Goal: Task Accomplishment & Management: Use online tool/utility

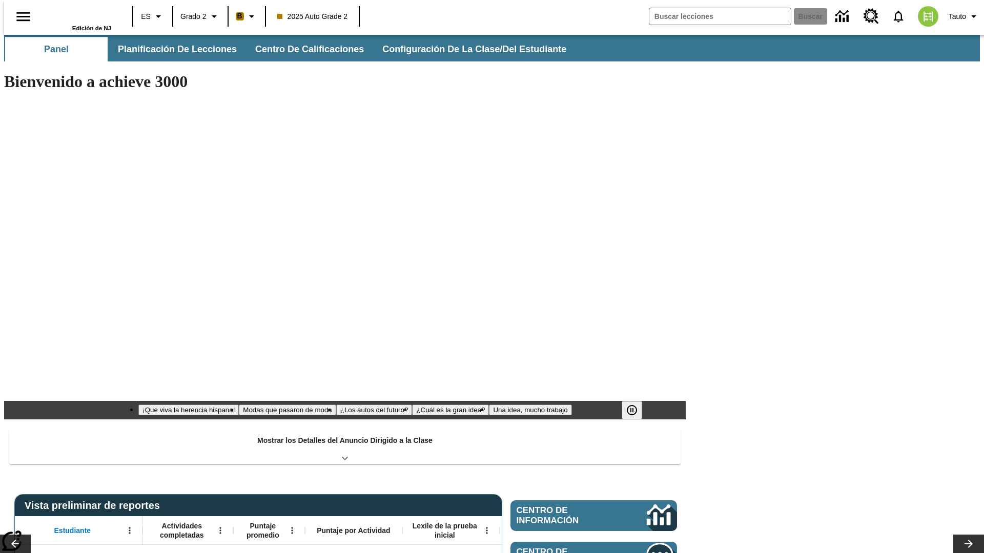
type input "-1"
click at [172, 49] on button "Planificación de lecciones" at bounding box center [178, 49] width 136 height 25
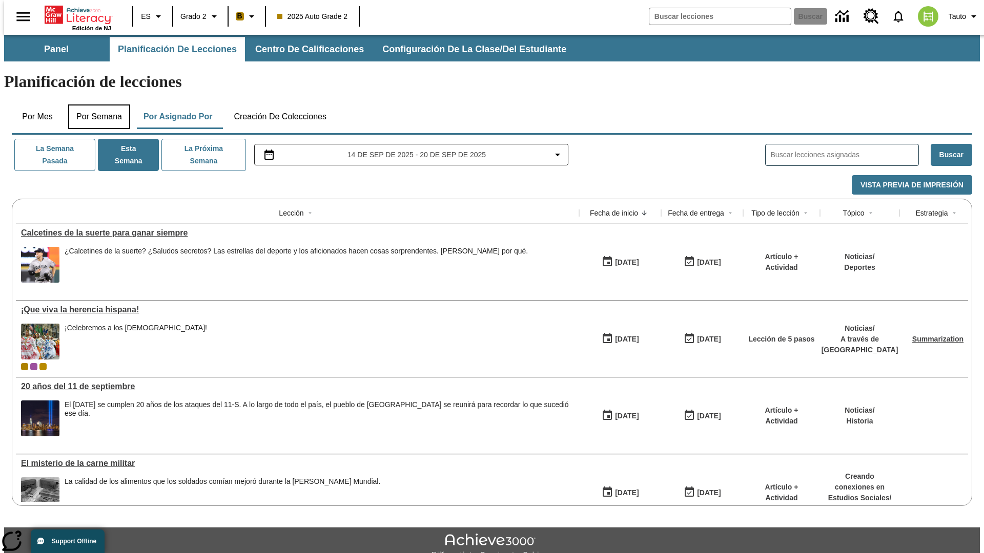
click at [96, 105] on button "Por semana" at bounding box center [99, 117] width 62 height 25
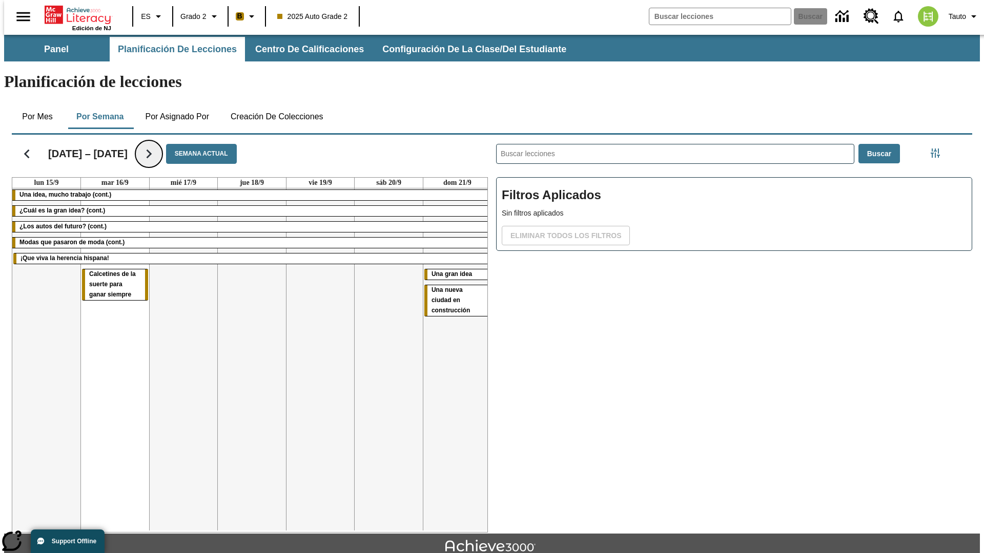
click at [148, 145] on icon "Seguir" at bounding box center [149, 154] width 18 height 18
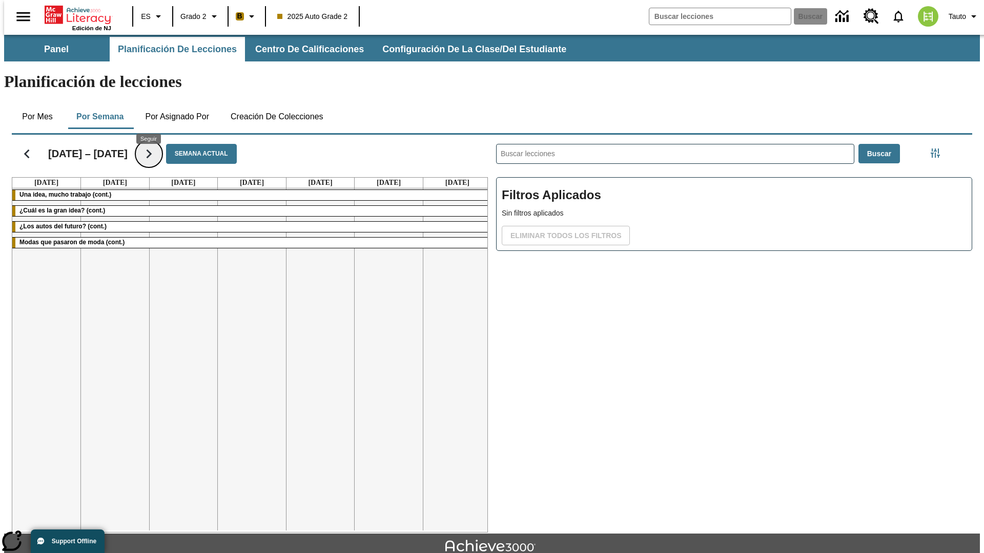
click at [148, 145] on icon "Seguir" at bounding box center [149, 154] width 18 height 18
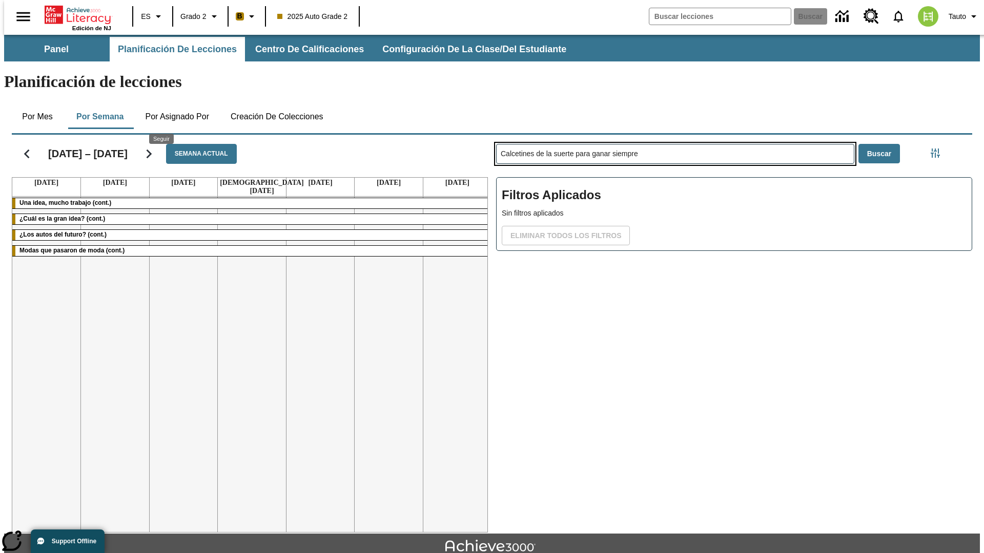
type input "Calcetines de la suerte para ganar siempre"
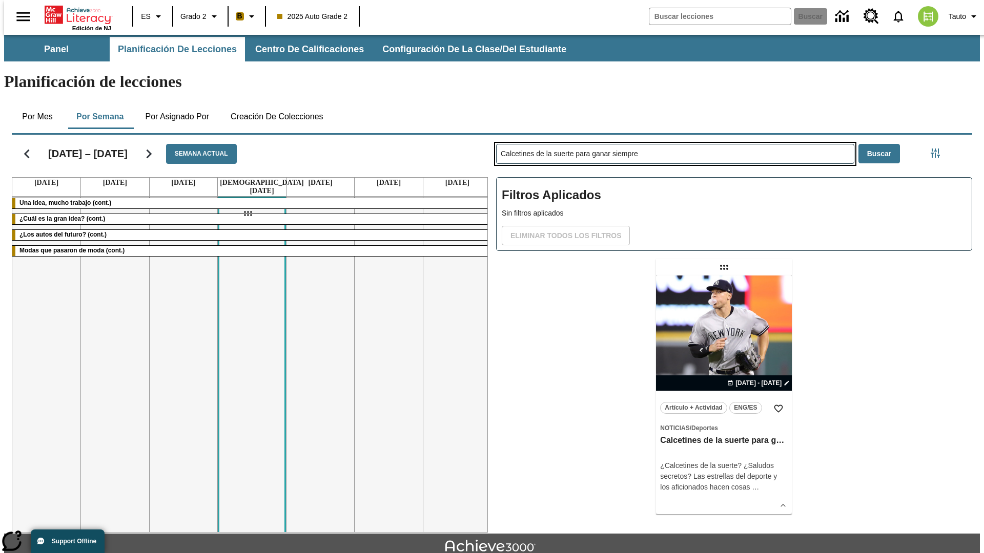
drag, startPoint x: 725, startPoint y: 227, endPoint x: 247, endPoint y: 214, distance: 477.8
click at [247, 214] on div "[DATE] – [DATE] Semana actual [DATE] [DATE] [DATE] [DATE] [DATE] [DATE] [DATE] …" at bounding box center [488, 332] width 968 height 402
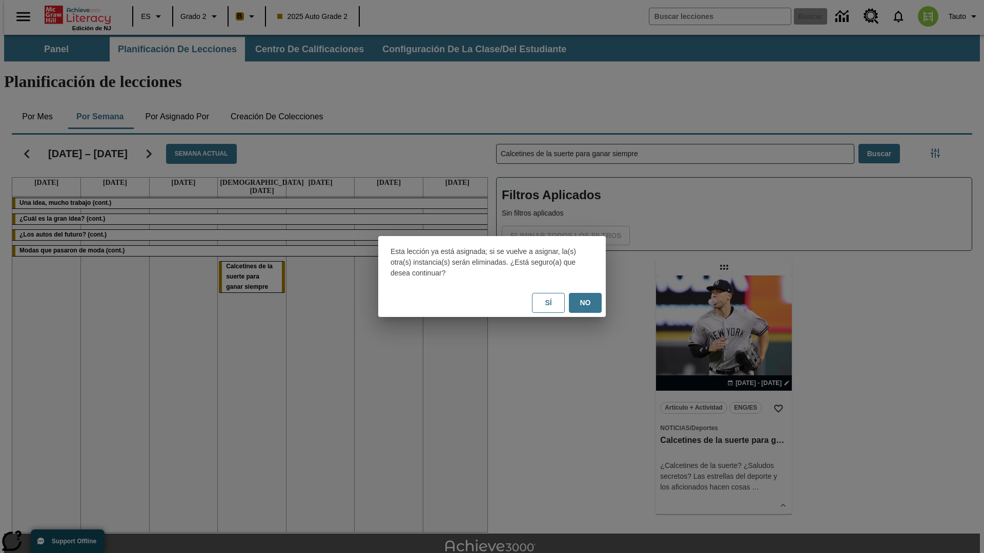
click at [585, 303] on button "No" at bounding box center [585, 303] width 33 height 20
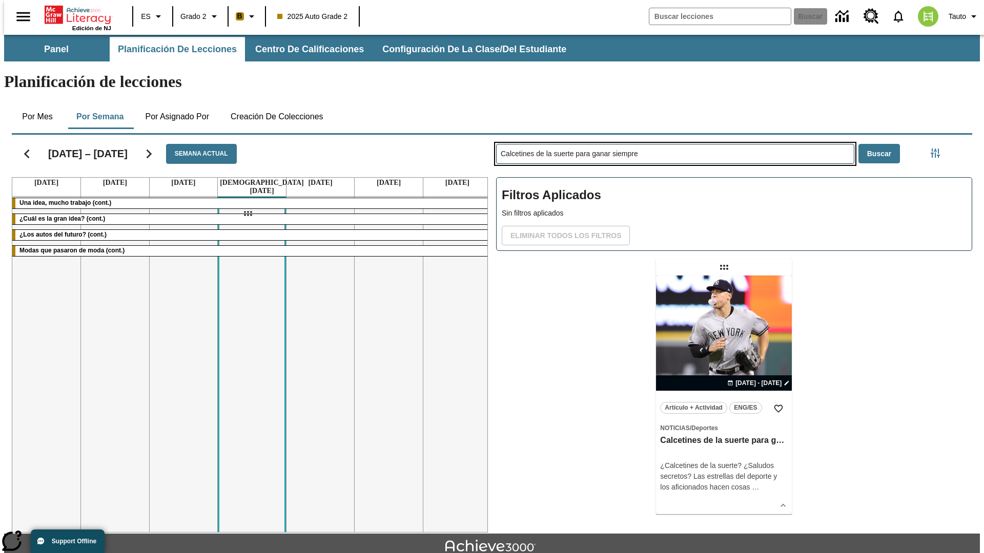
drag, startPoint x: 725, startPoint y: 227, endPoint x: 247, endPoint y: 214, distance: 477.8
click at [247, 214] on div "[DATE] – [DATE] Semana actual [DATE] [DATE] [DATE] [DATE] [DATE] [DATE] [DATE] …" at bounding box center [488, 332] width 968 height 402
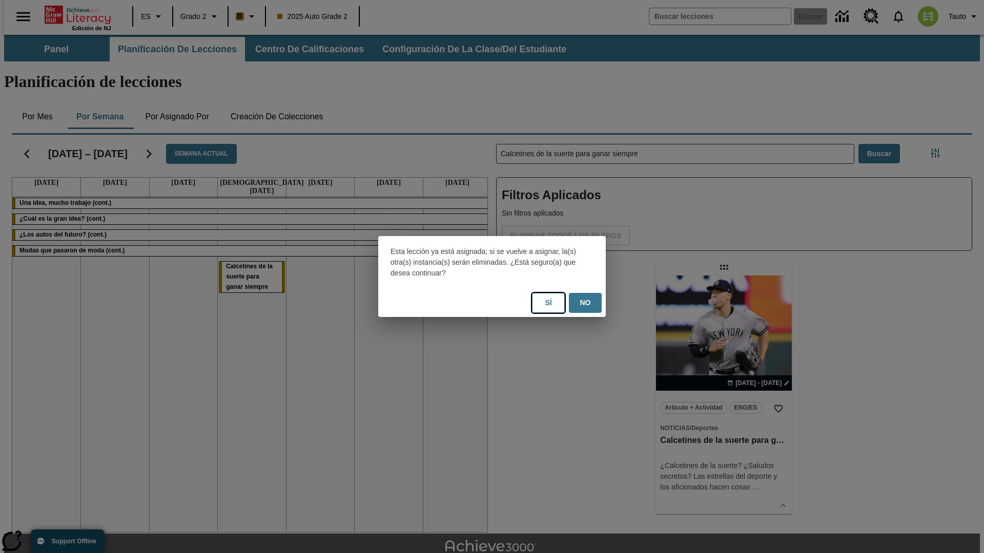
click at [548, 303] on button "Sí" at bounding box center [548, 303] width 33 height 20
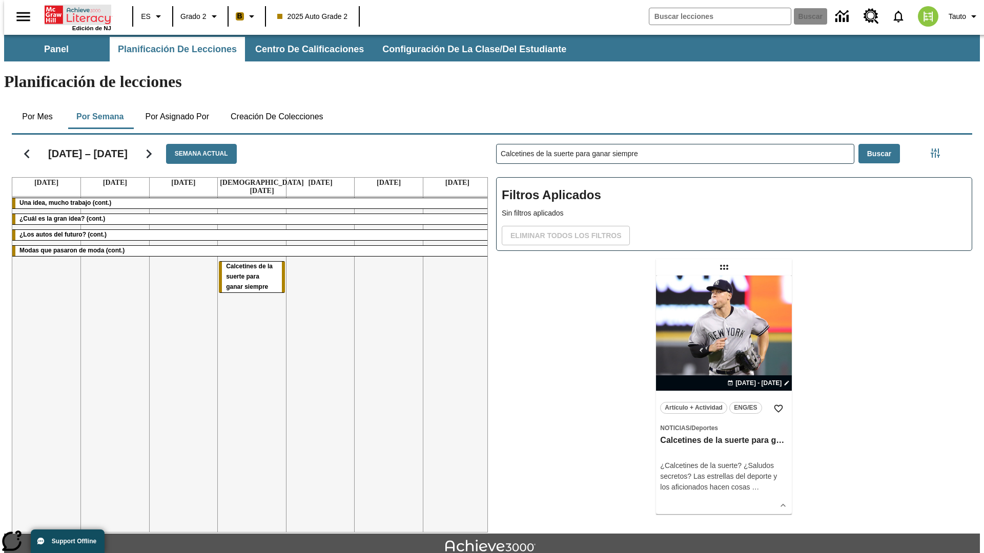
click at [74, 14] on icon "Portada" at bounding box center [79, 15] width 68 height 20
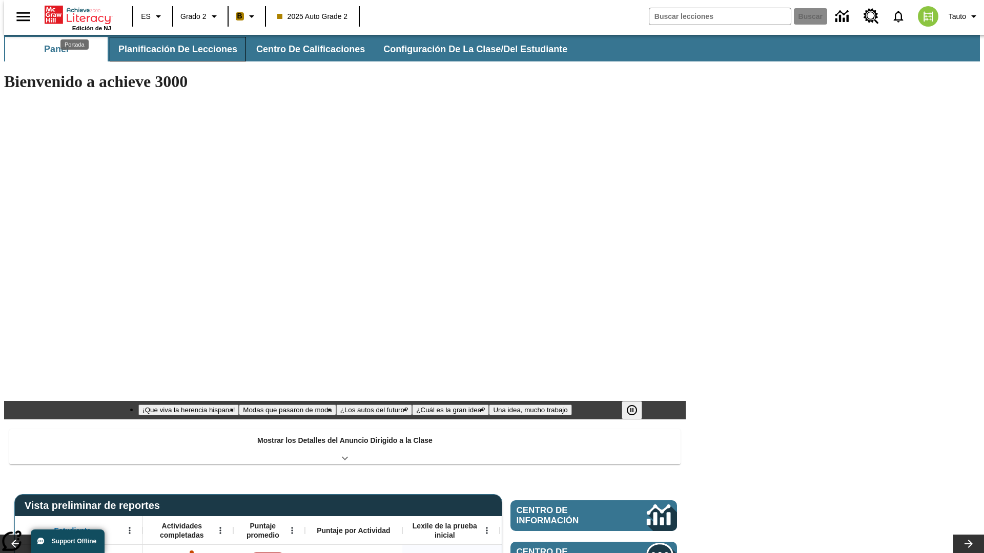
click at [172, 49] on button "Planificación de lecciones" at bounding box center [178, 49] width 136 height 25
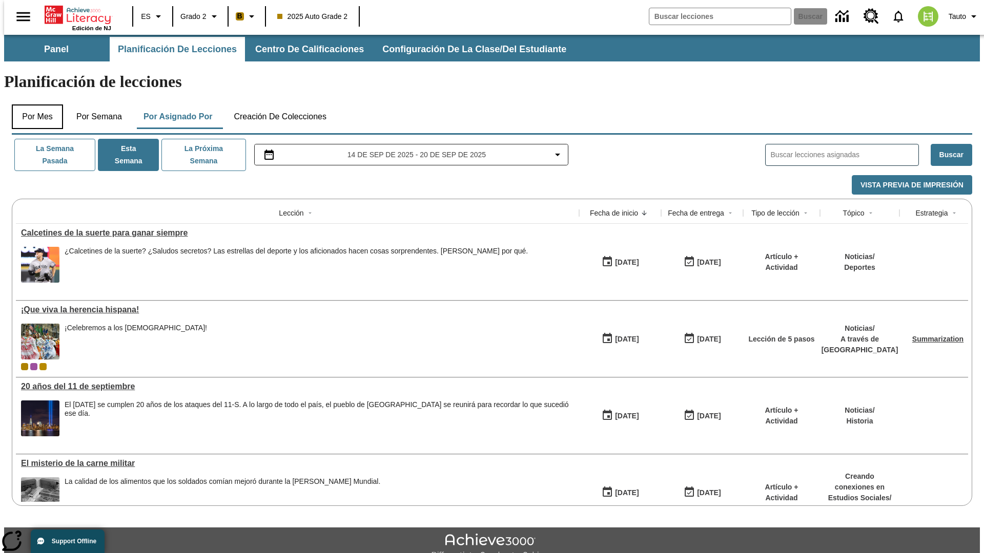
click at [33, 105] on button "Por mes" at bounding box center [37, 117] width 51 height 25
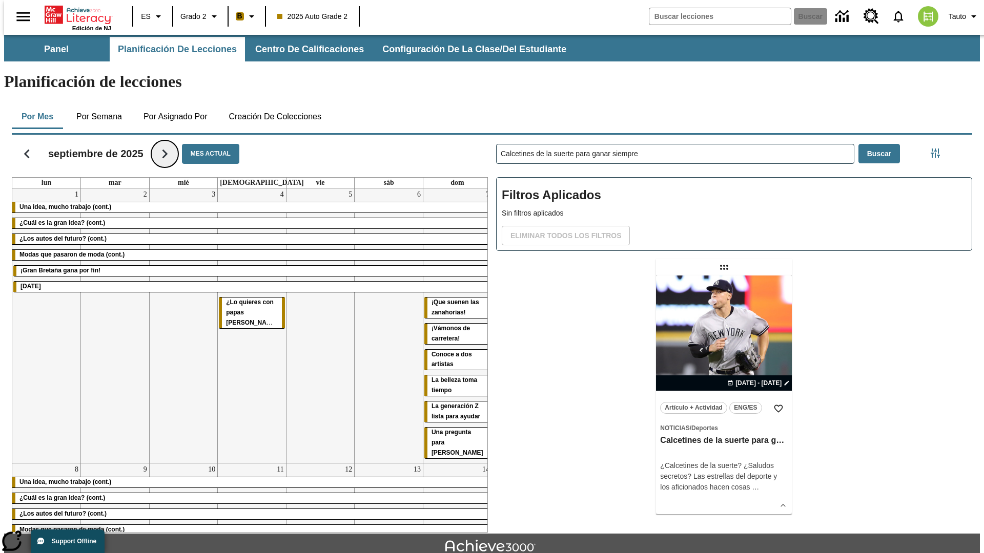
click at [165, 145] on icon "Seguir" at bounding box center [165, 154] width 18 height 18
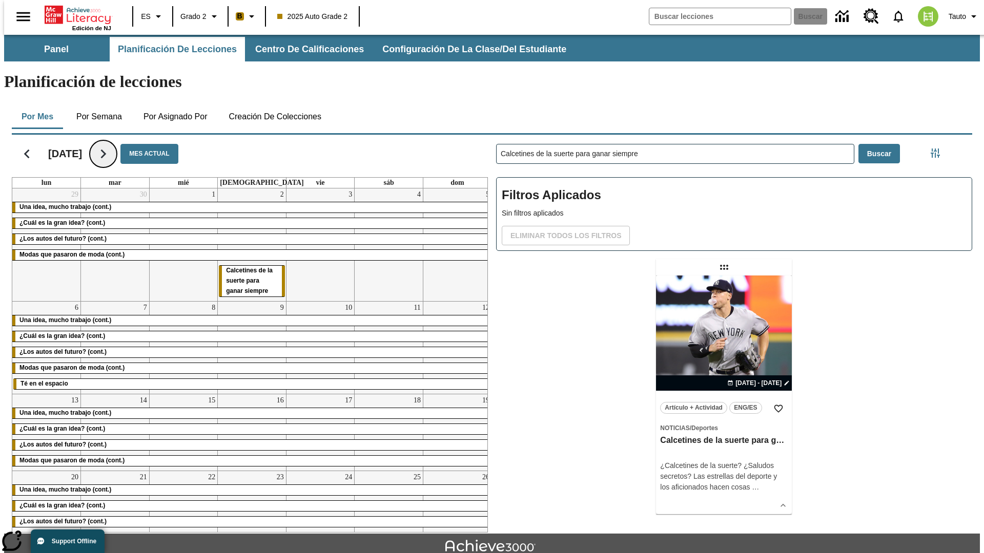
click at [112, 145] on icon "Seguir" at bounding box center [103, 154] width 18 height 18
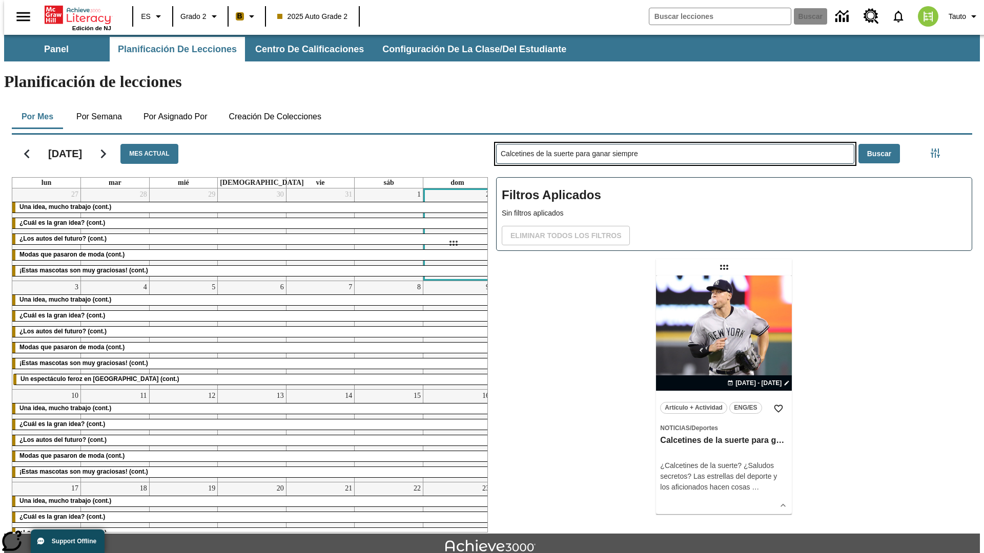
drag, startPoint x: 725, startPoint y: 227, endPoint x: 453, endPoint y: 243, distance: 272.6
click at [453, 243] on div "[DATE] Mes actual lun mar mié jue vie sáb dom 27 Una idea, mucho trabajo (cont.…" at bounding box center [488, 332] width 968 height 402
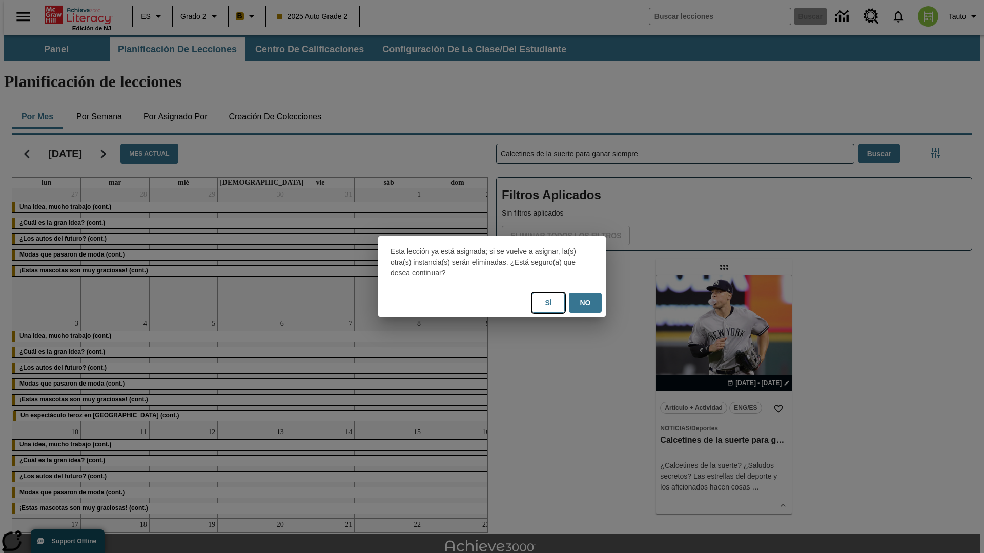
click at [548, 303] on button "Sí" at bounding box center [548, 303] width 33 height 20
